Goal: Use online tool/utility: Utilize a website feature to perform a specific function

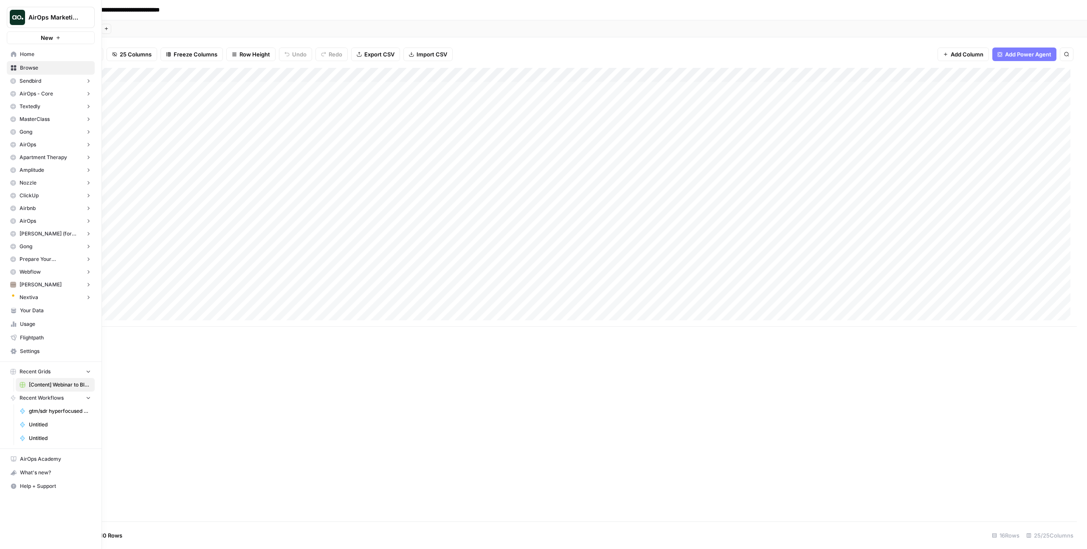
click at [30, 55] on span "Home" at bounding box center [55, 55] width 71 height 8
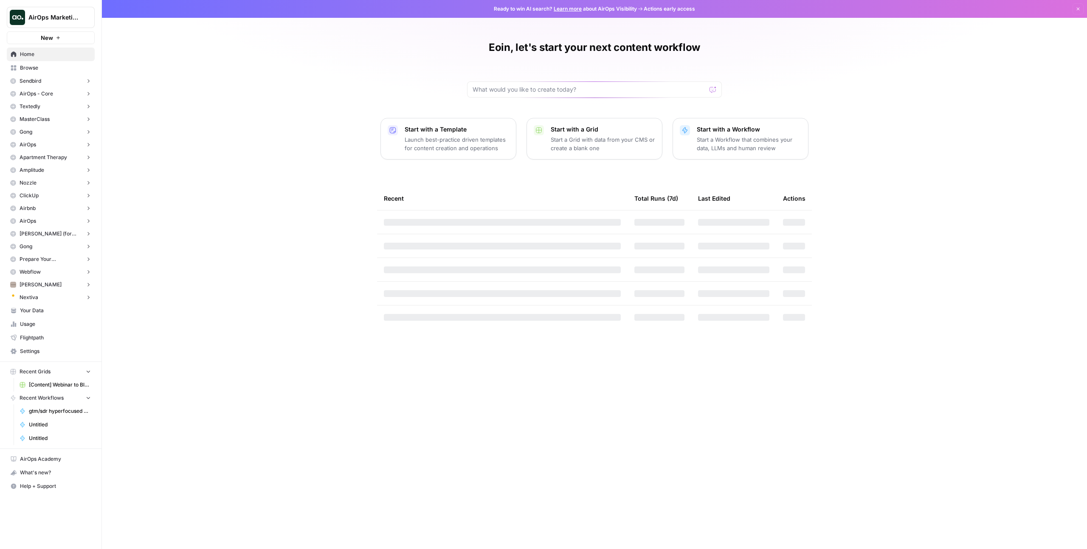
click at [31, 68] on span "Browse" at bounding box center [55, 68] width 71 height 8
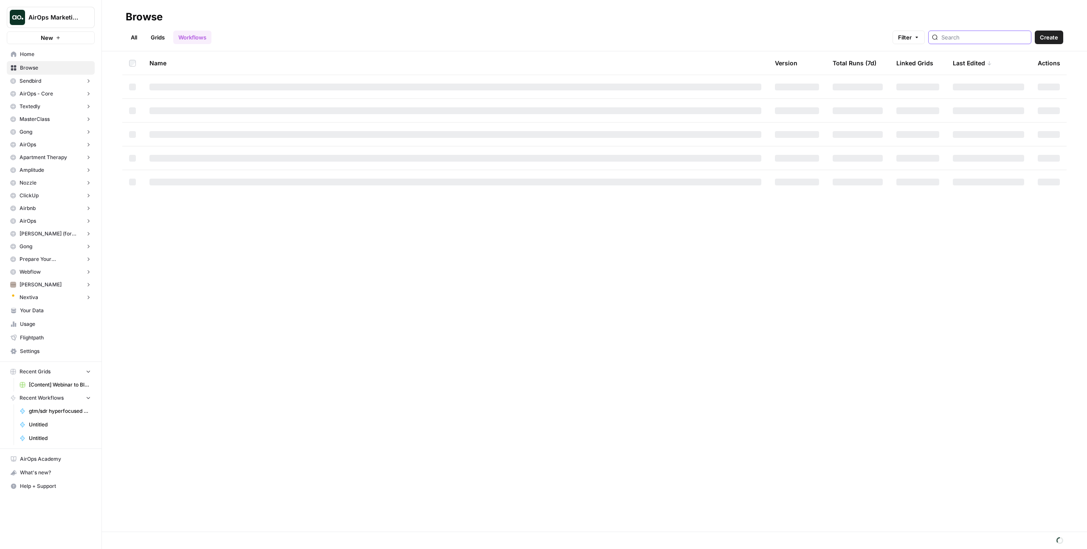
click at [984, 40] on input "search" at bounding box center [984, 37] width 86 height 8
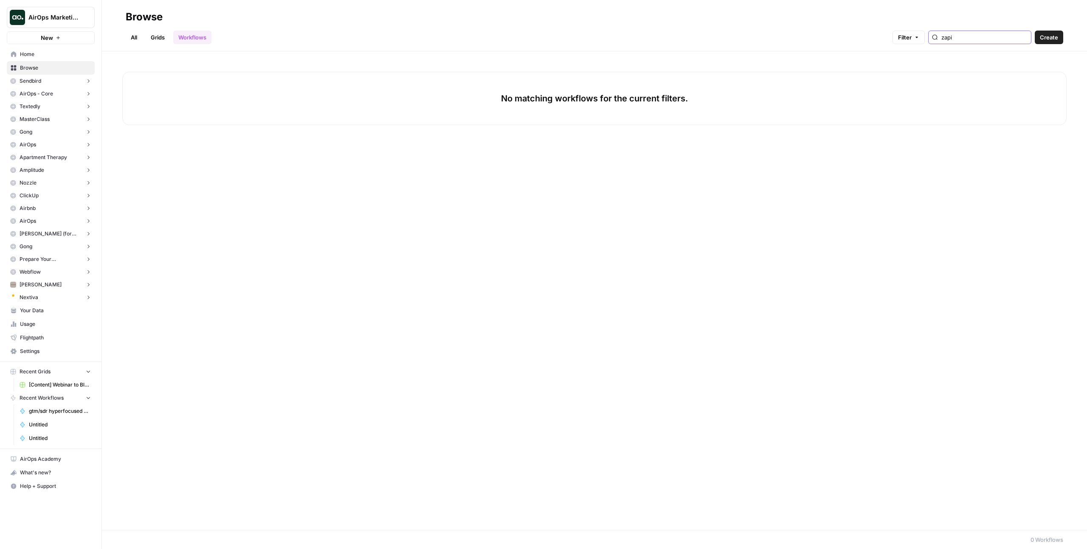
type input "zapi"
click at [138, 35] on link "All" at bounding box center [134, 38] width 17 height 14
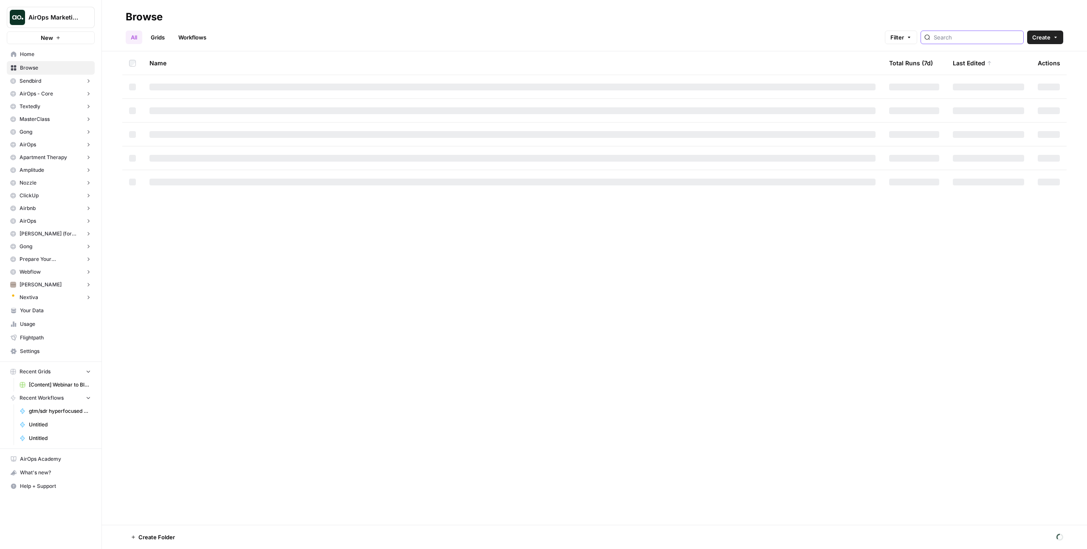
click at [978, 38] on input "search" at bounding box center [977, 37] width 86 height 8
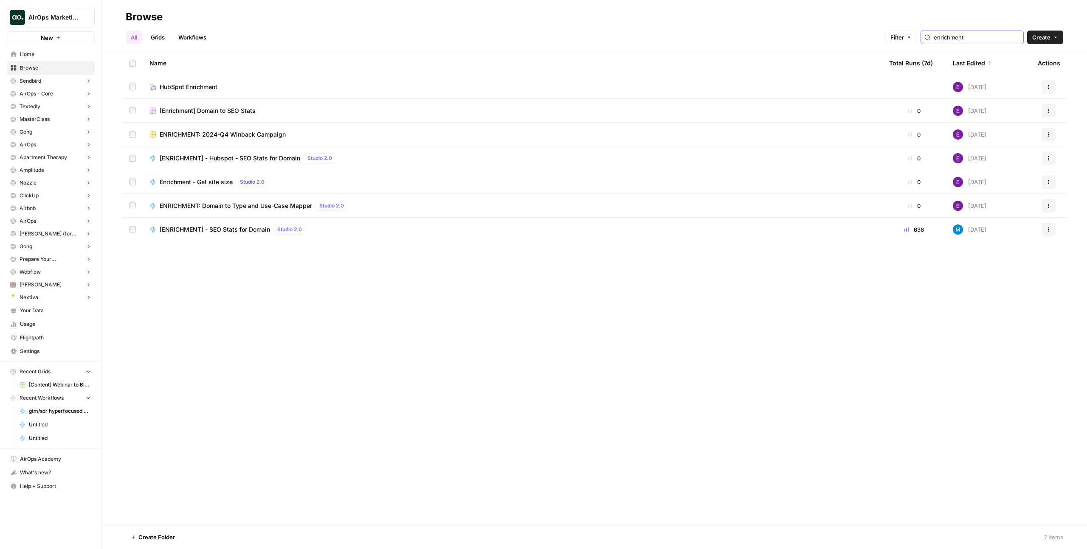
type input "enrichment"
click at [223, 110] on span "[Enrichment] Domain to SEO Stats" at bounding box center [208, 111] width 96 height 8
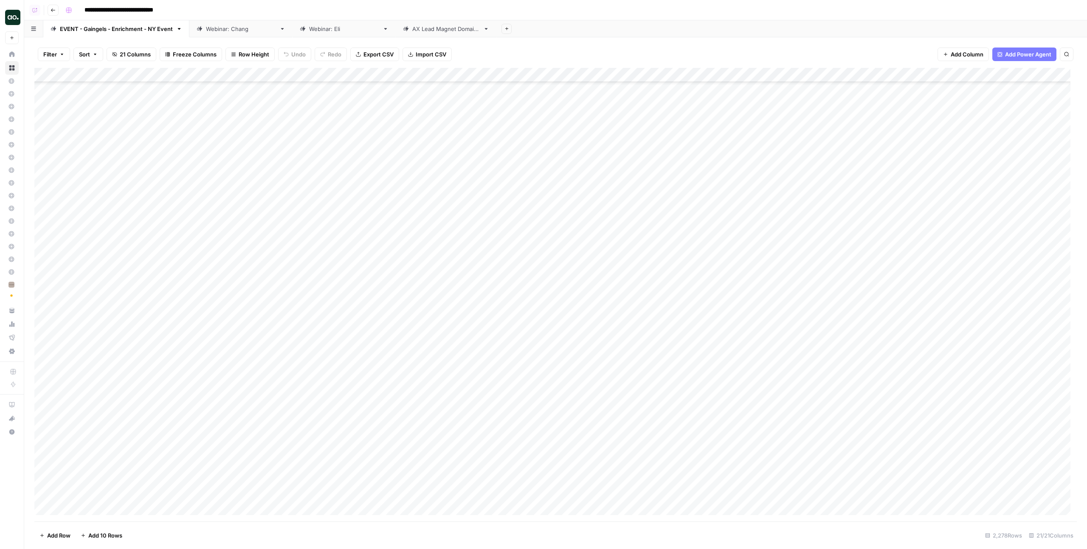
scroll to position [32465, 0]
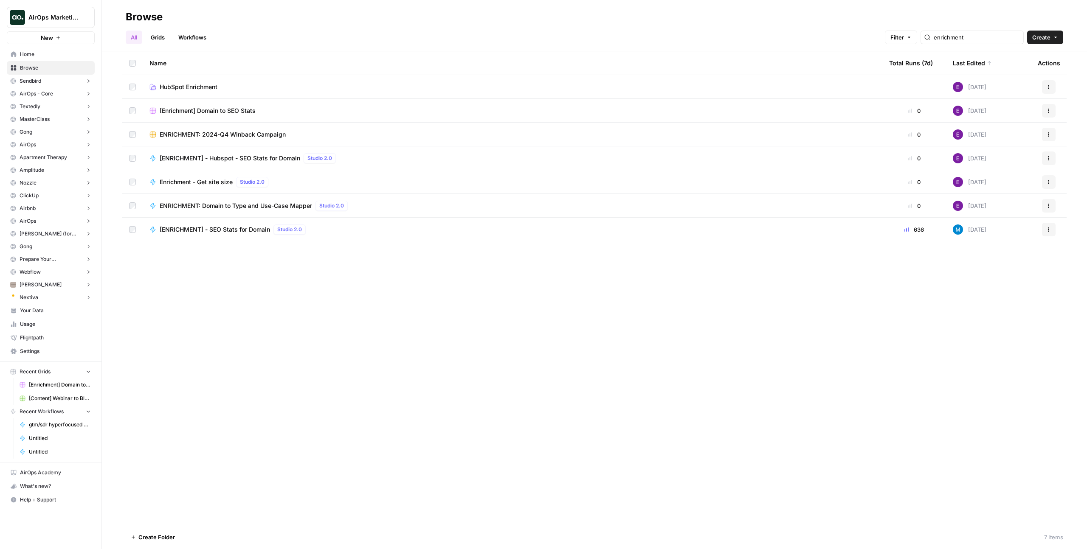
click at [225, 234] on div "[ENRICHMENT] - SEO Stats for Domain Studio 2.0" at bounding box center [234, 230] width 149 height 10
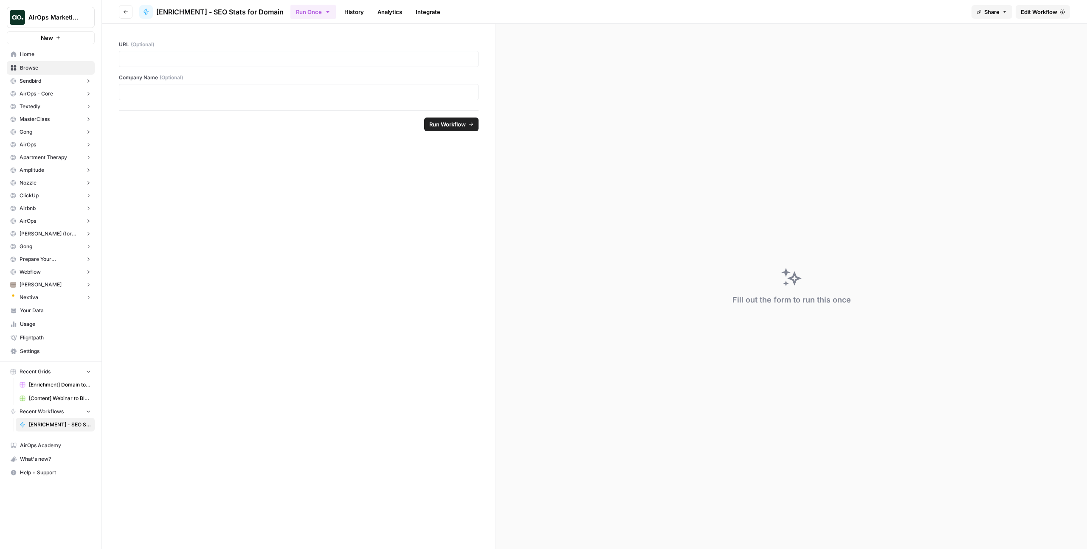
click at [1028, 17] on link "Edit Workflow" at bounding box center [1043, 12] width 54 height 14
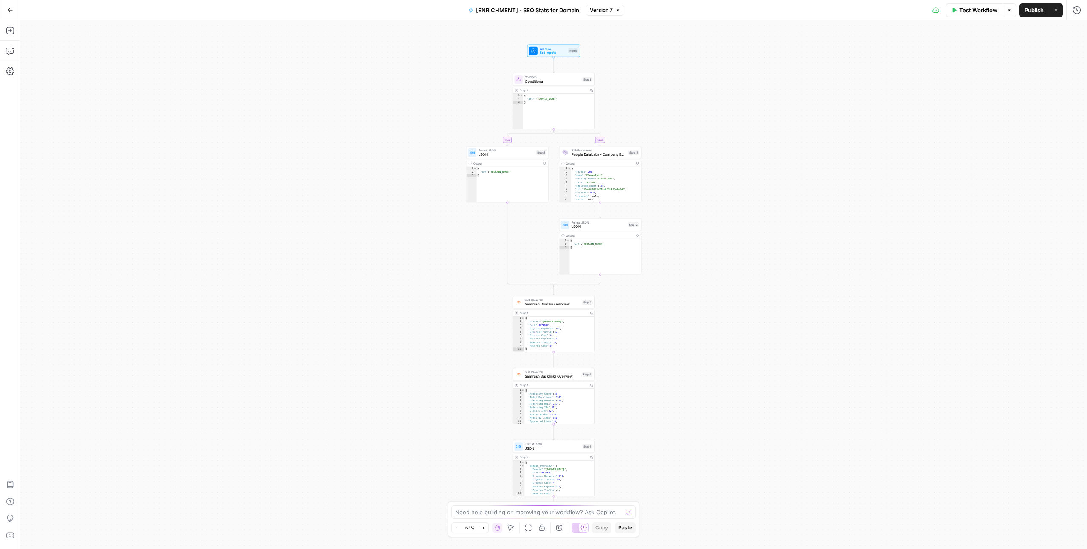
click at [11, 10] on icon "button" at bounding box center [10, 10] width 5 height 4
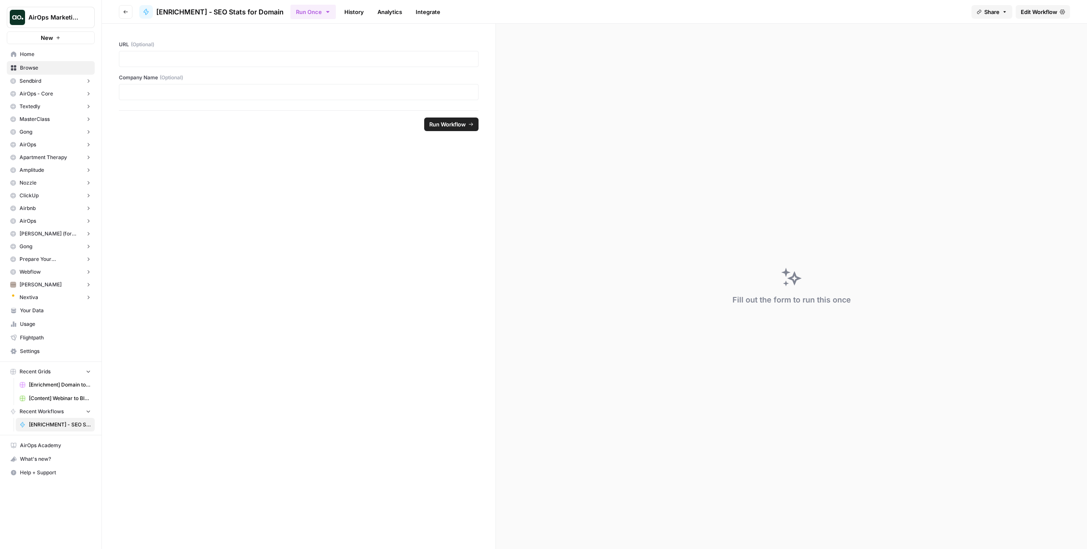
click at [881, 111] on div "Fill out the form to run this once" at bounding box center [791, 287] width 591 height 526
click at [340, 9] on link "History" at bounding box center [354, 12] width 30 height 14
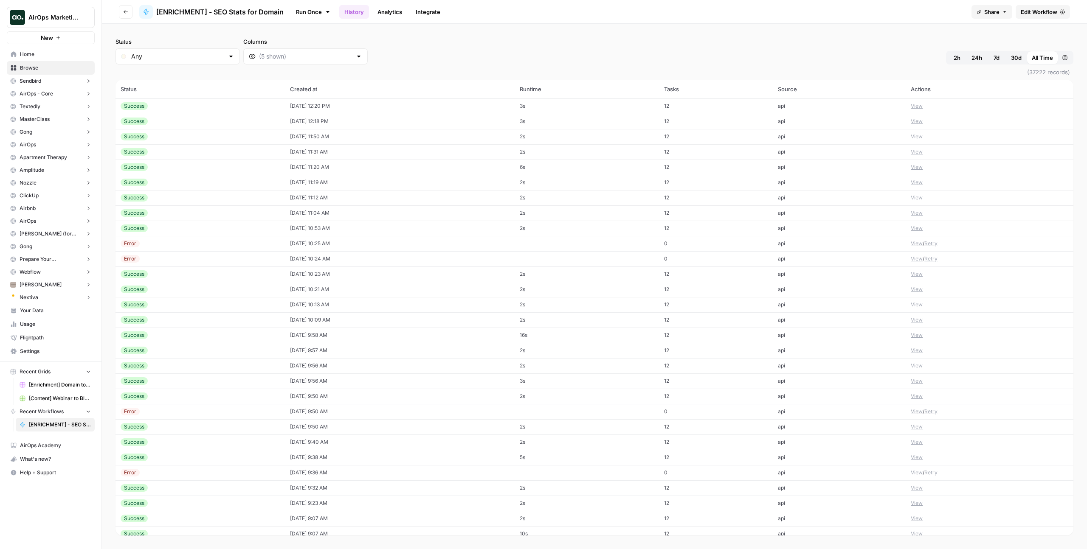
click at [1047, 11] on span "Edit Workflow" at bounding box center [1039, 12] width 37 height 8
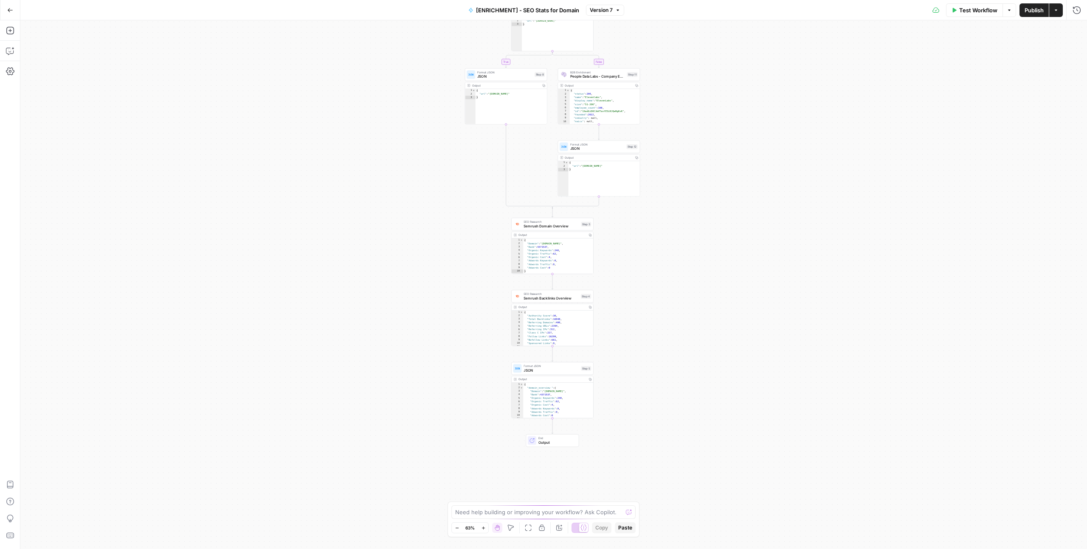
drag, startPoint x: 699, startPoint y: 351, endPoint x: 698, endPoint y: 273, distance: 78.1
click at [698, 273] on div "true false Workflow Set Inputs Inputs Condition Conditional Step 6 Output Copy …" at bounding box center [553, 284] width 1067 height 529
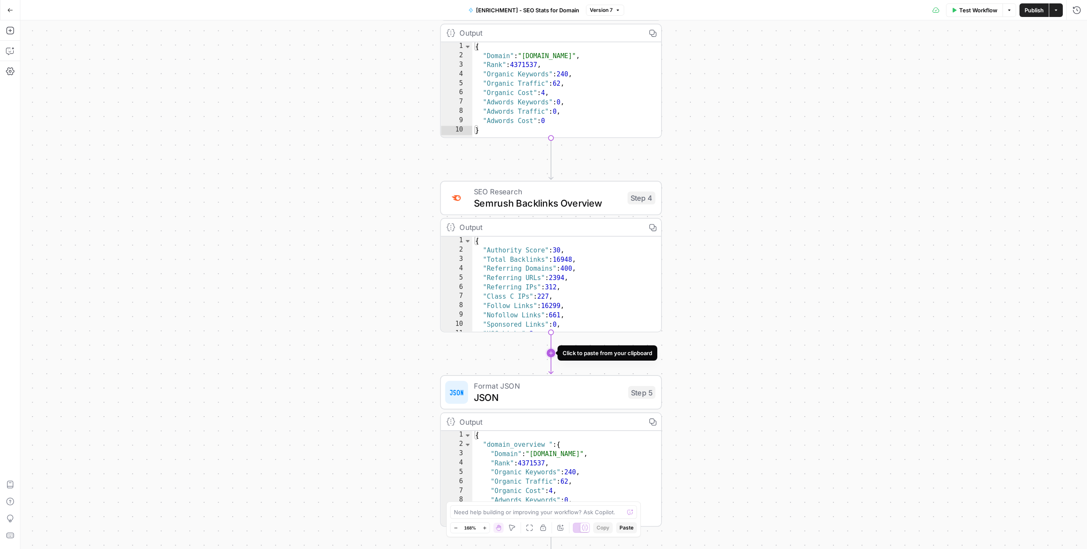
click at [552, 355] on icon "Edge from step_4 to step_5" at bounding box center [551, 353] width 4 height 42
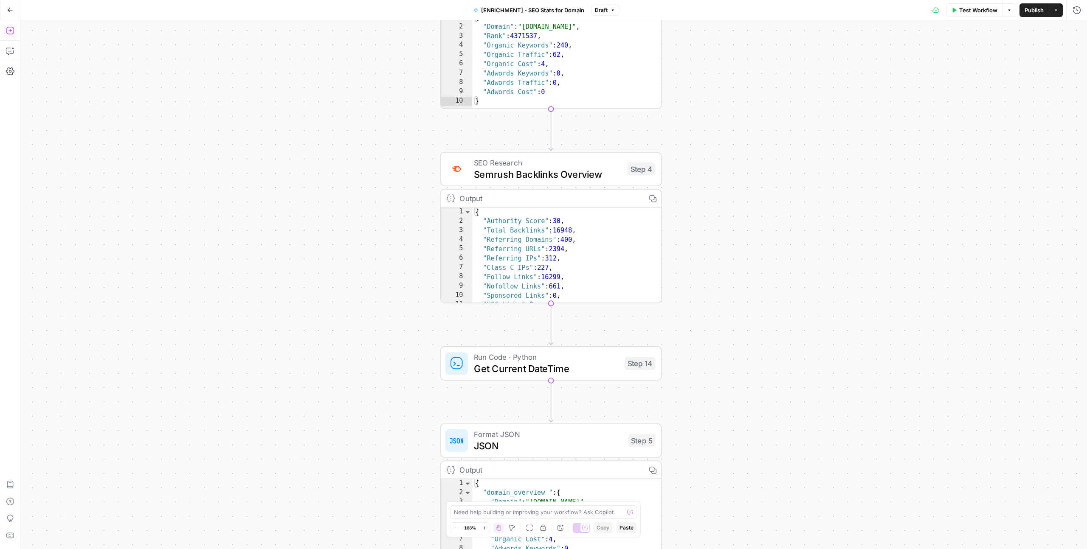
click at [8, 28] on icon "button" at bounding box center [10, 30] width 8 height 8
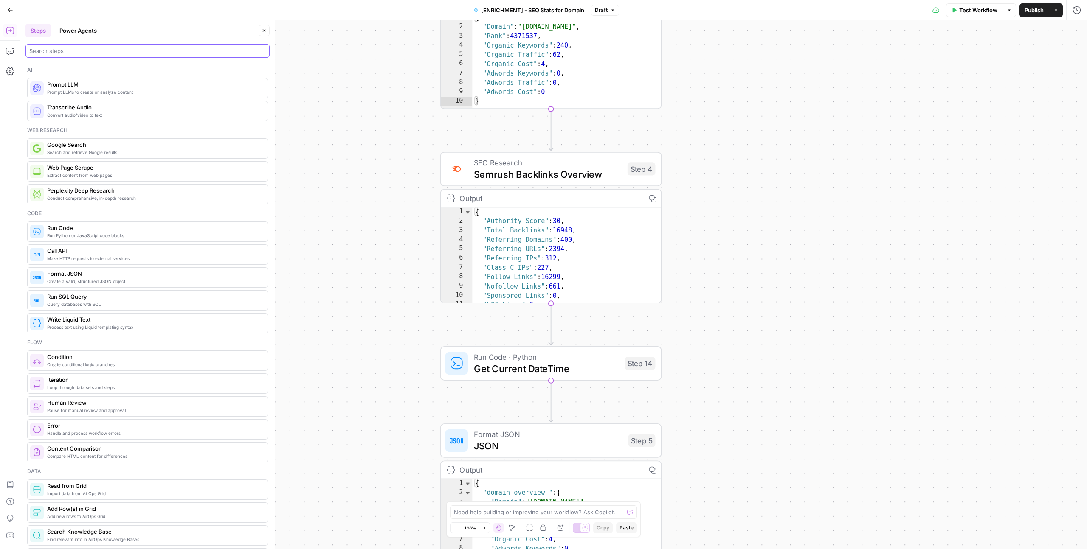
click at [58, 53] on input "search" at bounding box center [147, 51] width 236 height 8
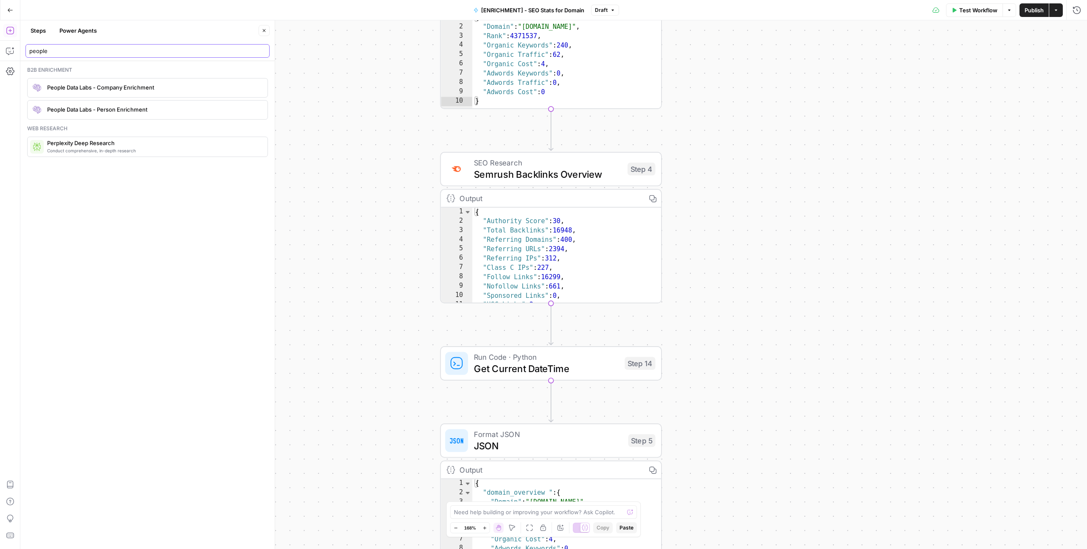
type input "people"
